Goal: Transaction & Acquisition: Purchase product/service

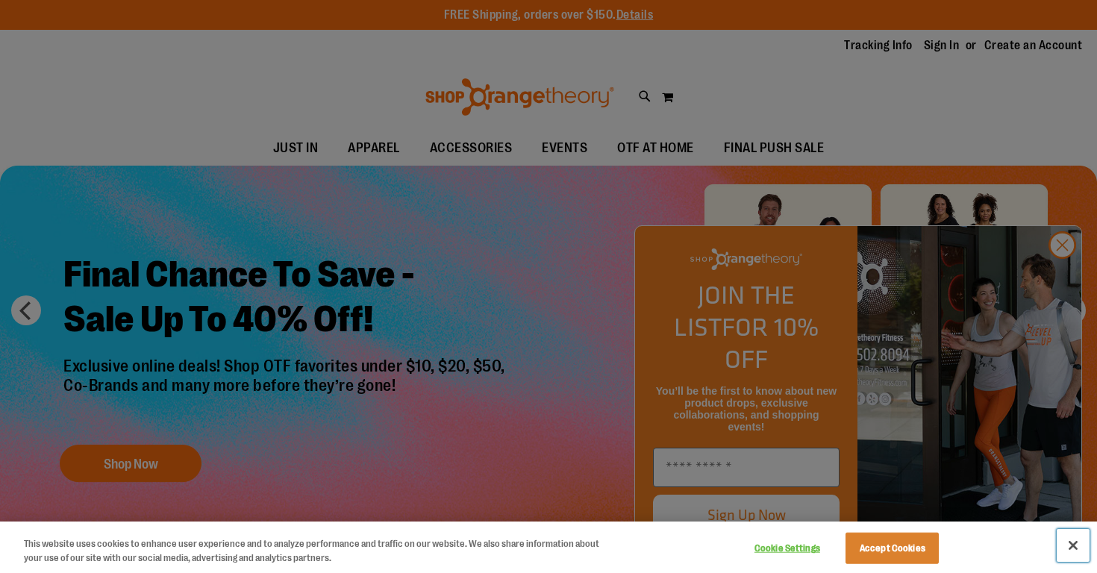
click at [1076, 544] on button "Close" at bounding box center [1073, 545] width 33 height 33
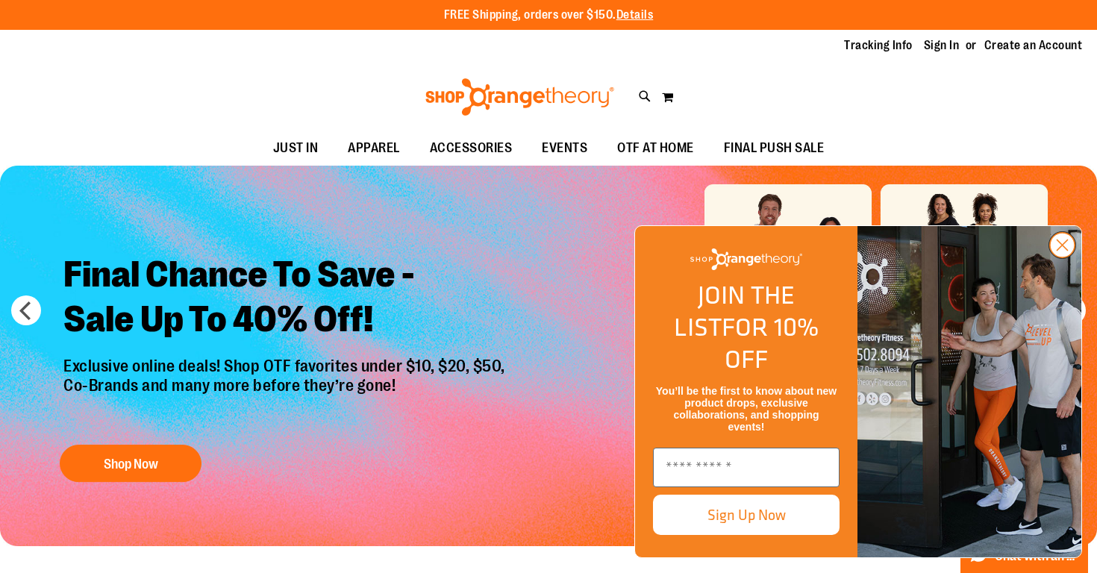
click at [1060, 257] on circle "Close dialog" at bounding box center [1062, 245] width 25 height 25
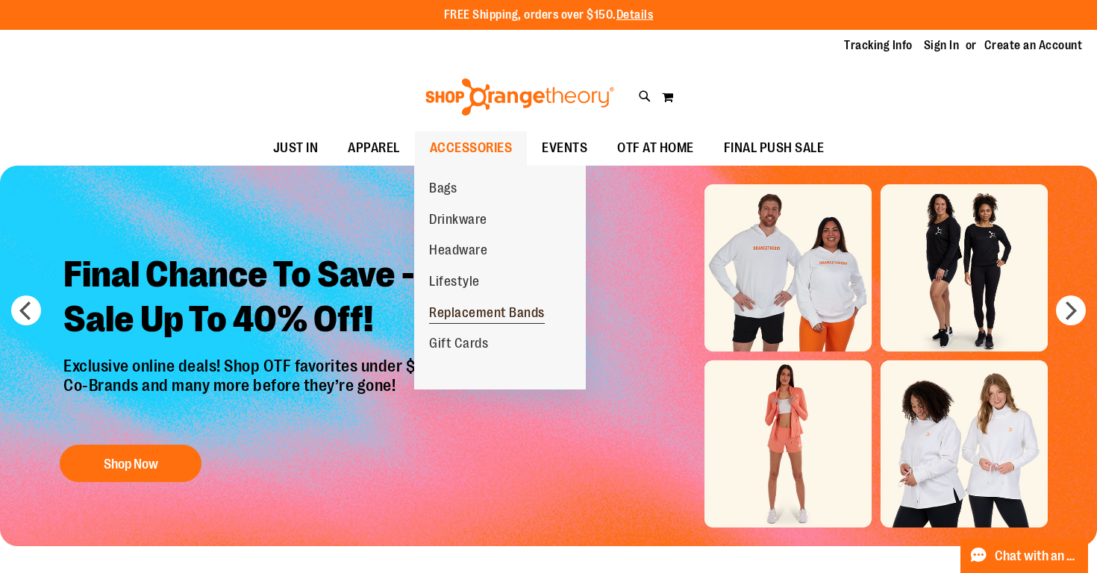
click at [454, 307] on span "Replacement Bands" at bounding box center [487, 314] width 116 height 19
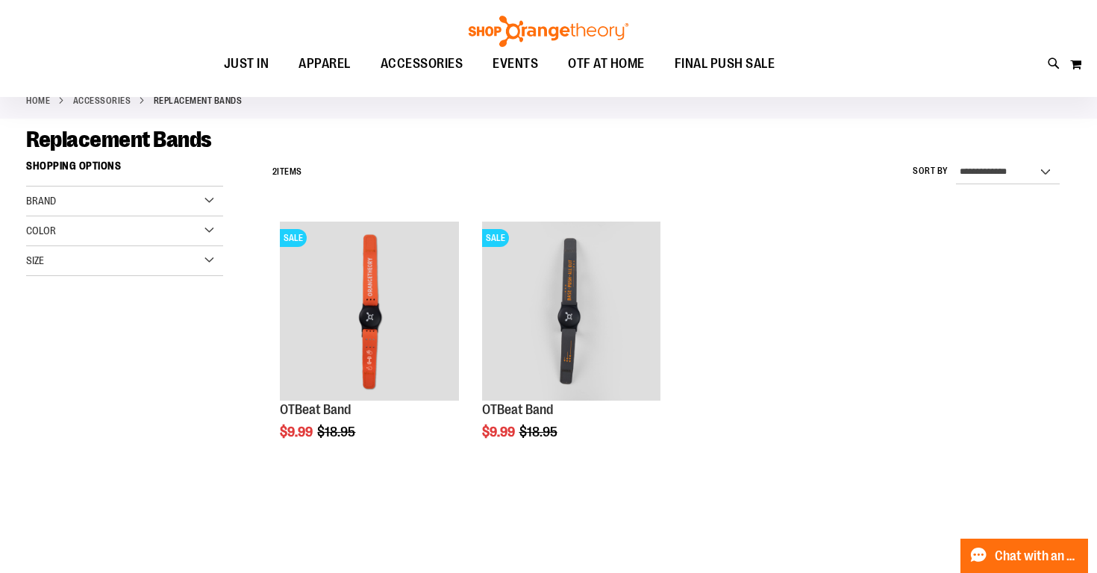
scroll to position [86, 0]
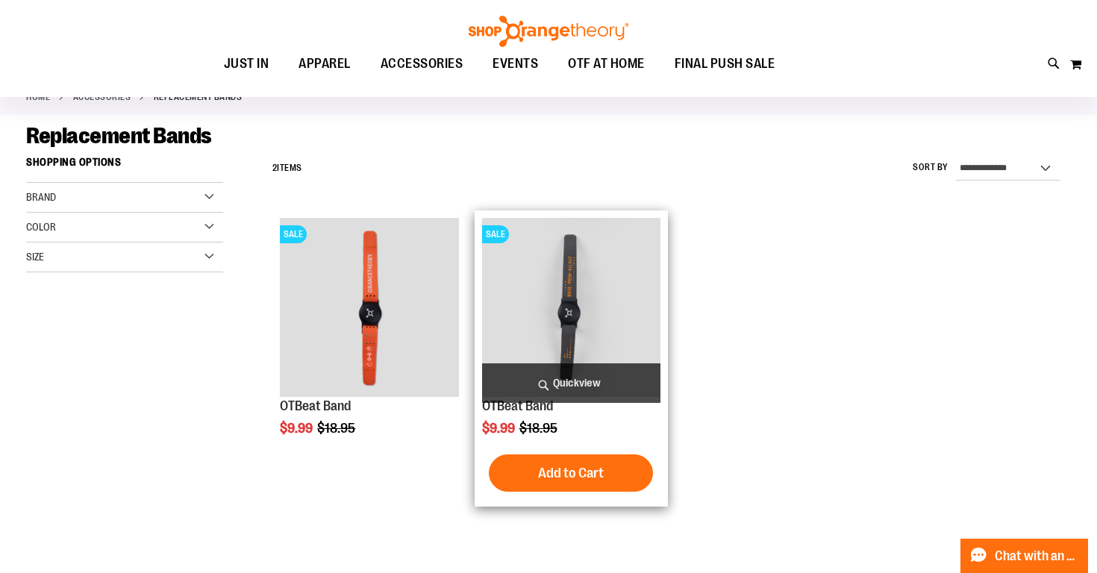
click at [628, 323] on img "product" at bounding box center [571, 307] width 178 height 178
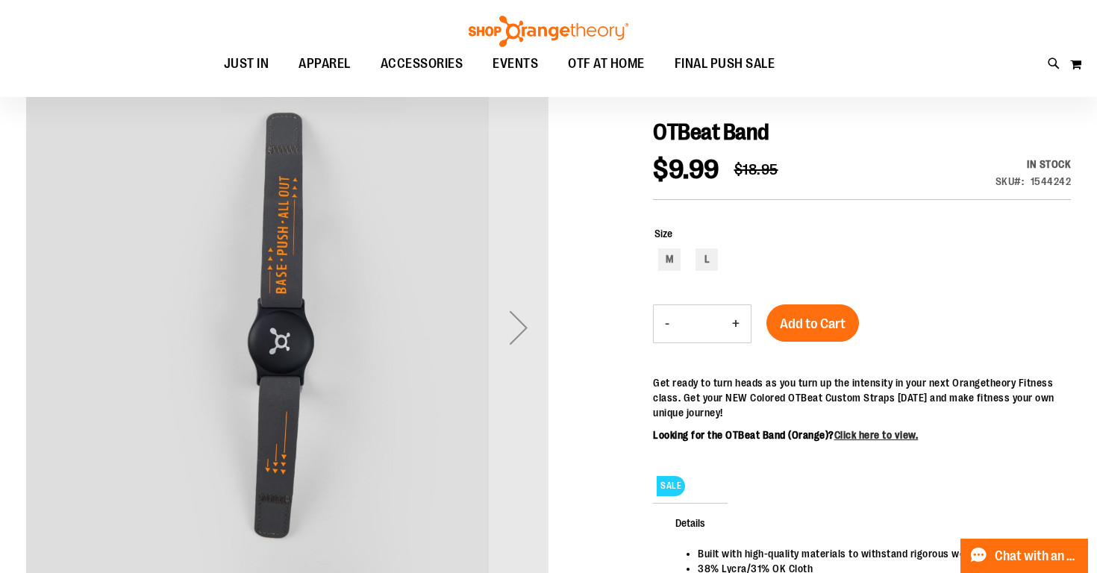
scroll to position [148, 0]
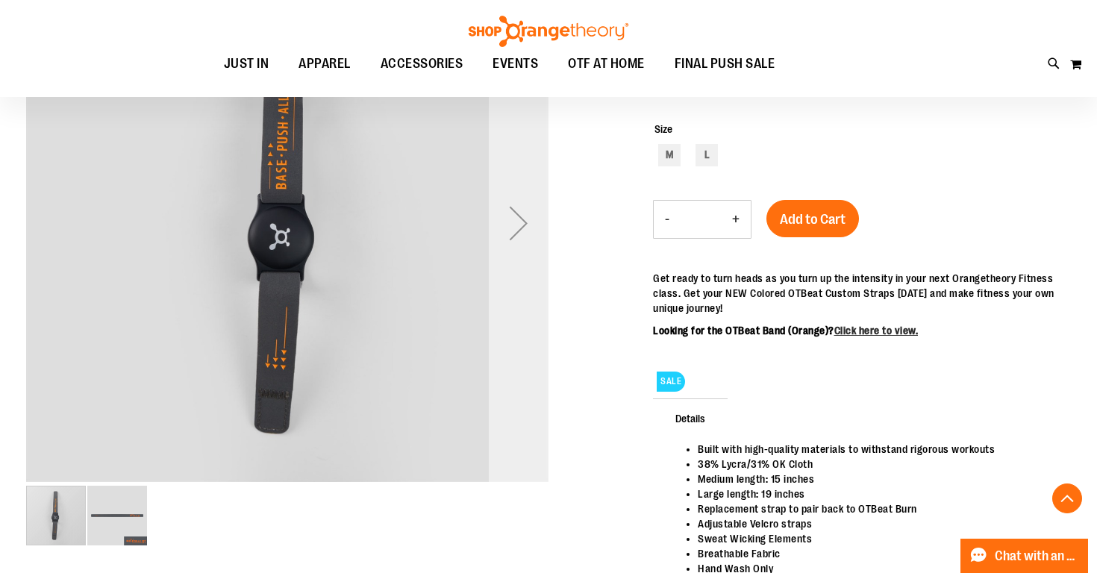
click at [510, 215] on div "Next" at bounding box center [519, 223] width 60 height 60
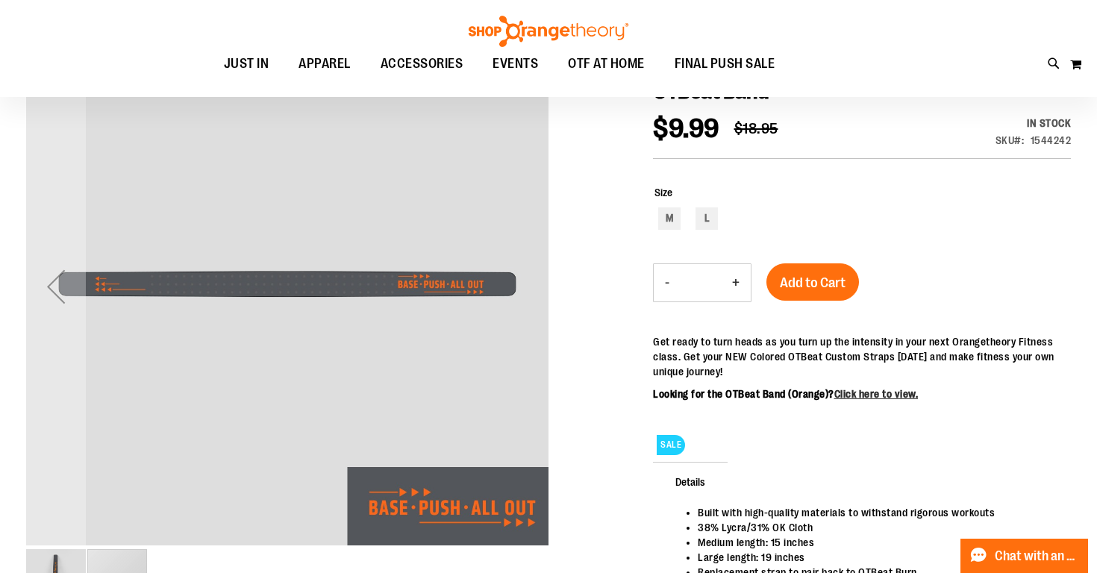
scroll to position [190, 0]
click at [63, 285] on div "Previous" at bounding box center [56, 287] width 60 height 60
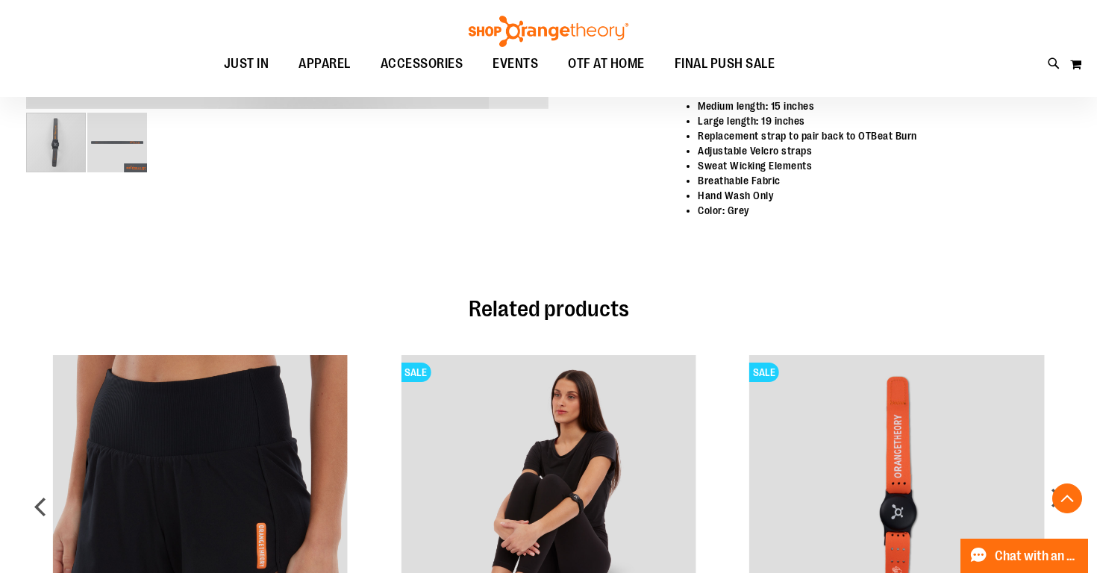
scroll to position [814, 0]
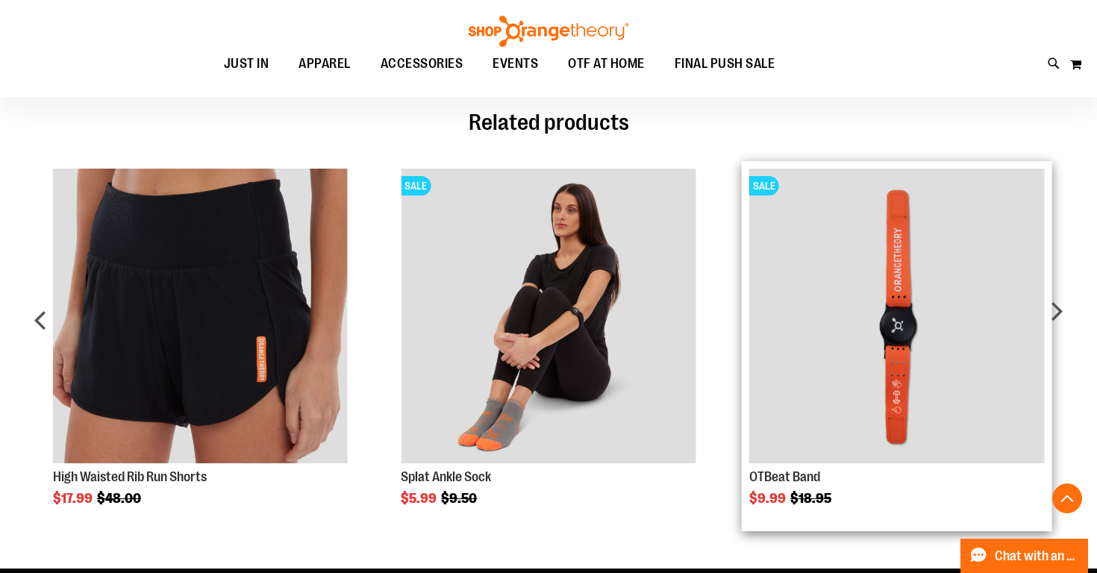
click at [915, 330] on img "Product Page Link" at bounding box center [896, 316] width 295 height 295
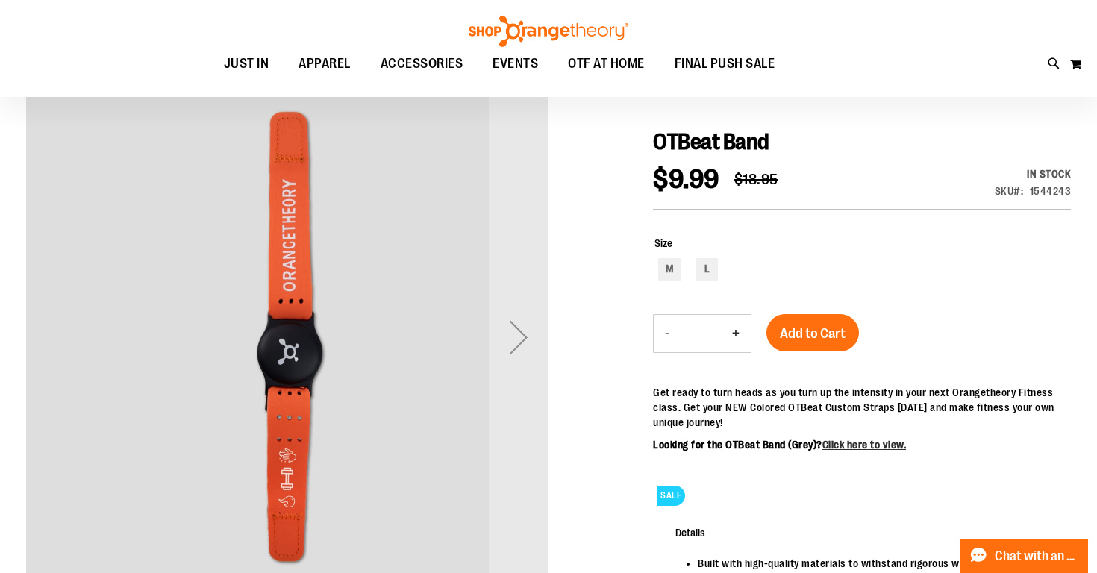
scroll to position [142, 0]
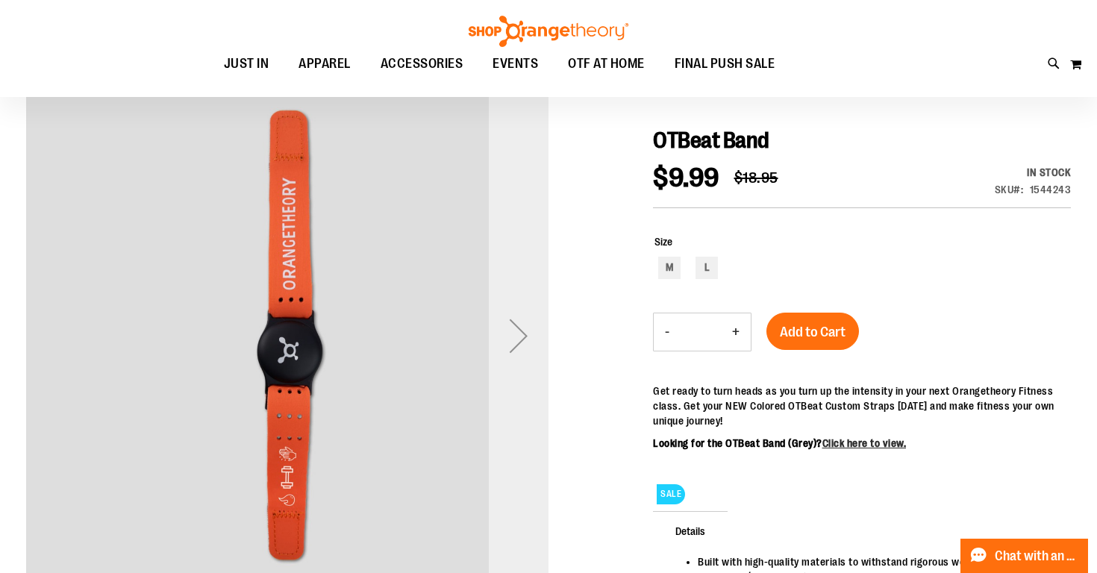
click at [519, 333] on div "Next" at bounding box center [519, 336] width 60 height 60
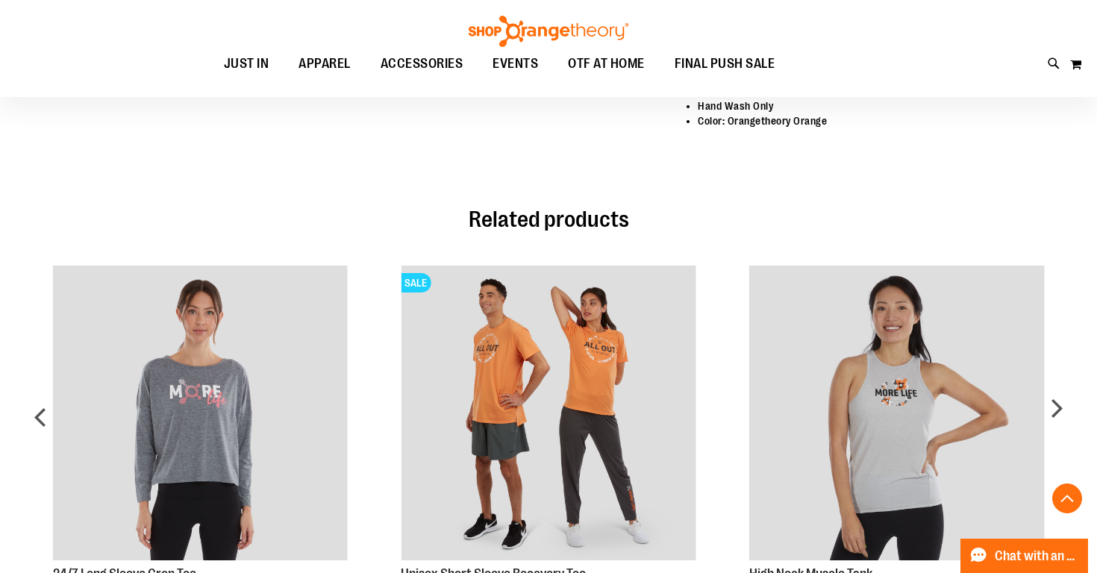
scroll to position [748, 0]
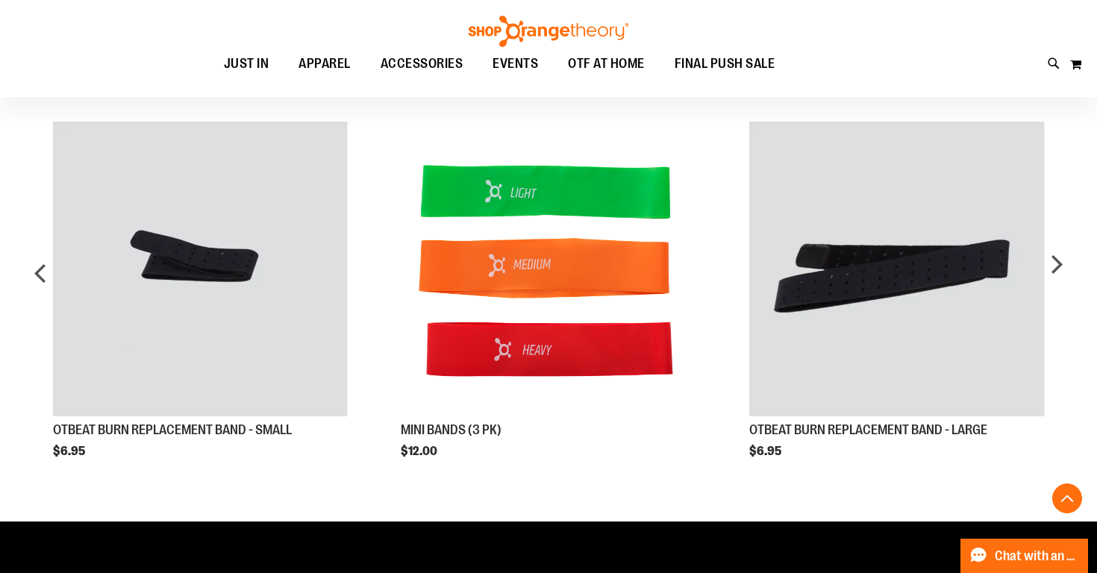
scroll to position [948, 0]
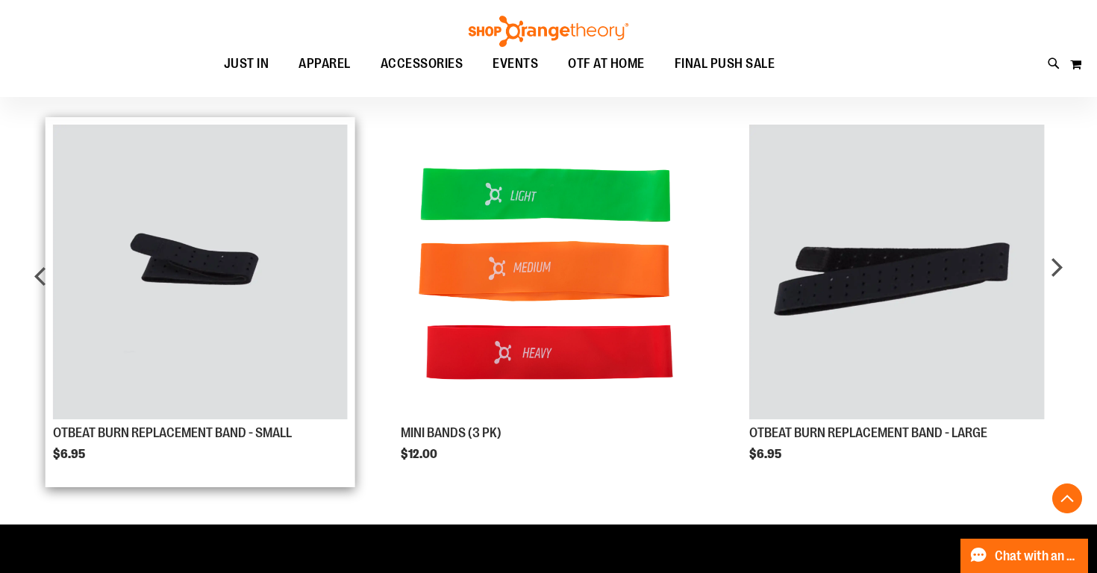
click at [310, 283] on img "Product Page Link" at bounding box center [200, 272] width 295 height 295
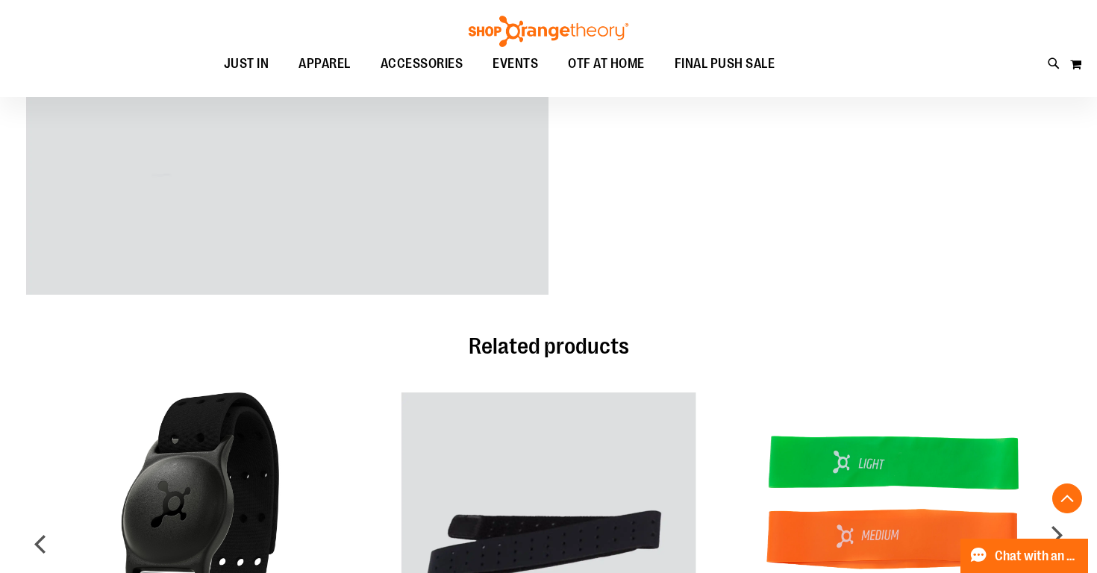
scroll to position [439, 0]
